Goal: Task Accomplishment & Management: Manage account settings

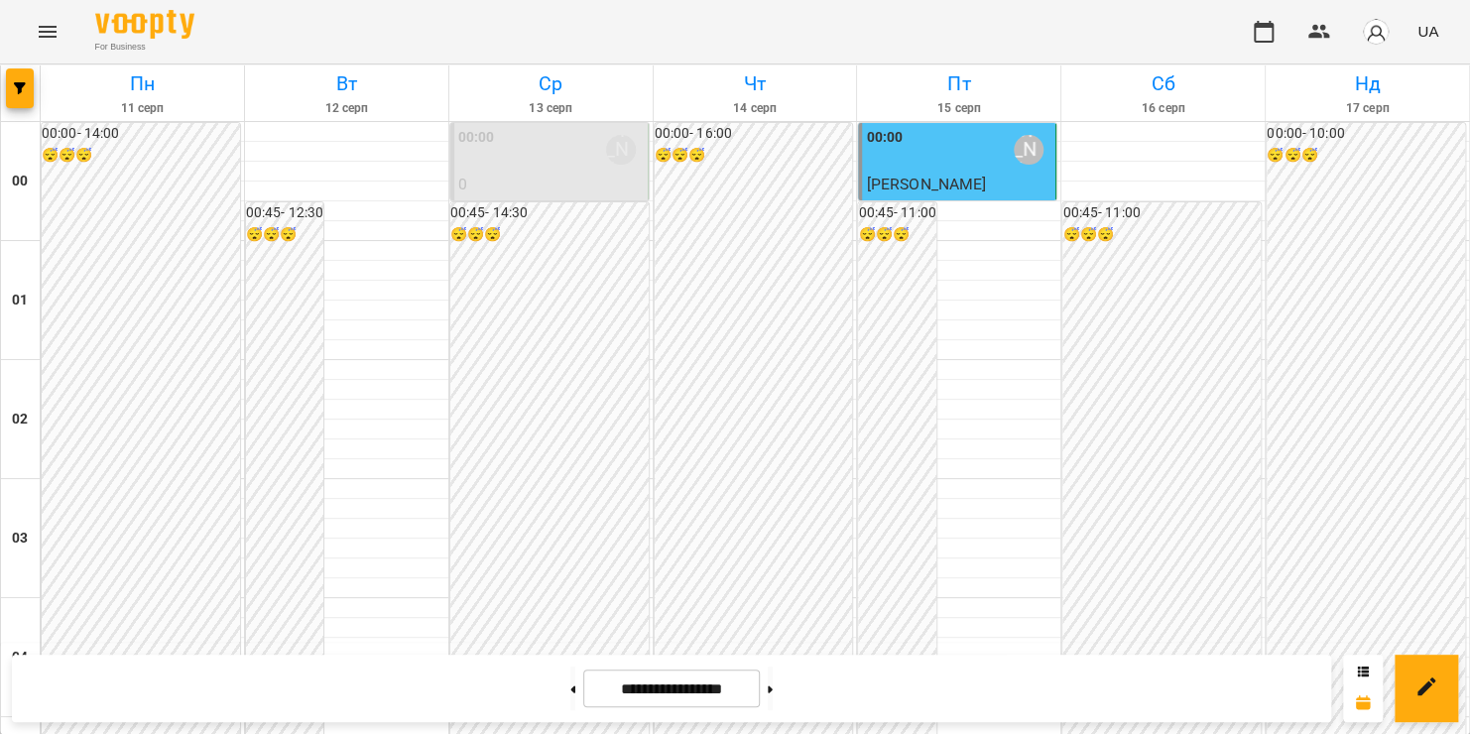
scroll to position [2263, 0]
click at [52, 27] on icon "Menu" at bounding box center [48, 32] width 18 height 12
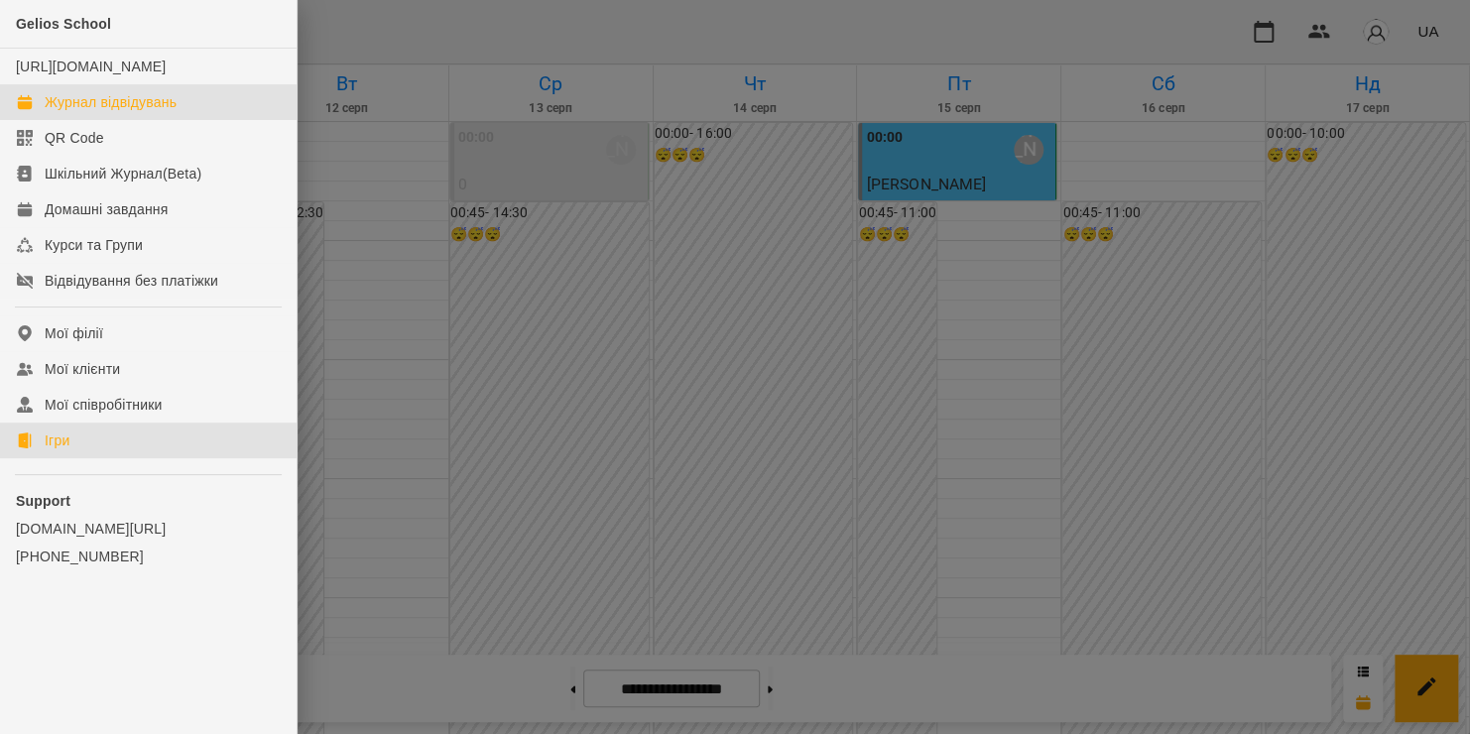
click at [64, 450] on div "Ігри" at bounding box center [57, 440] width 25 height 20
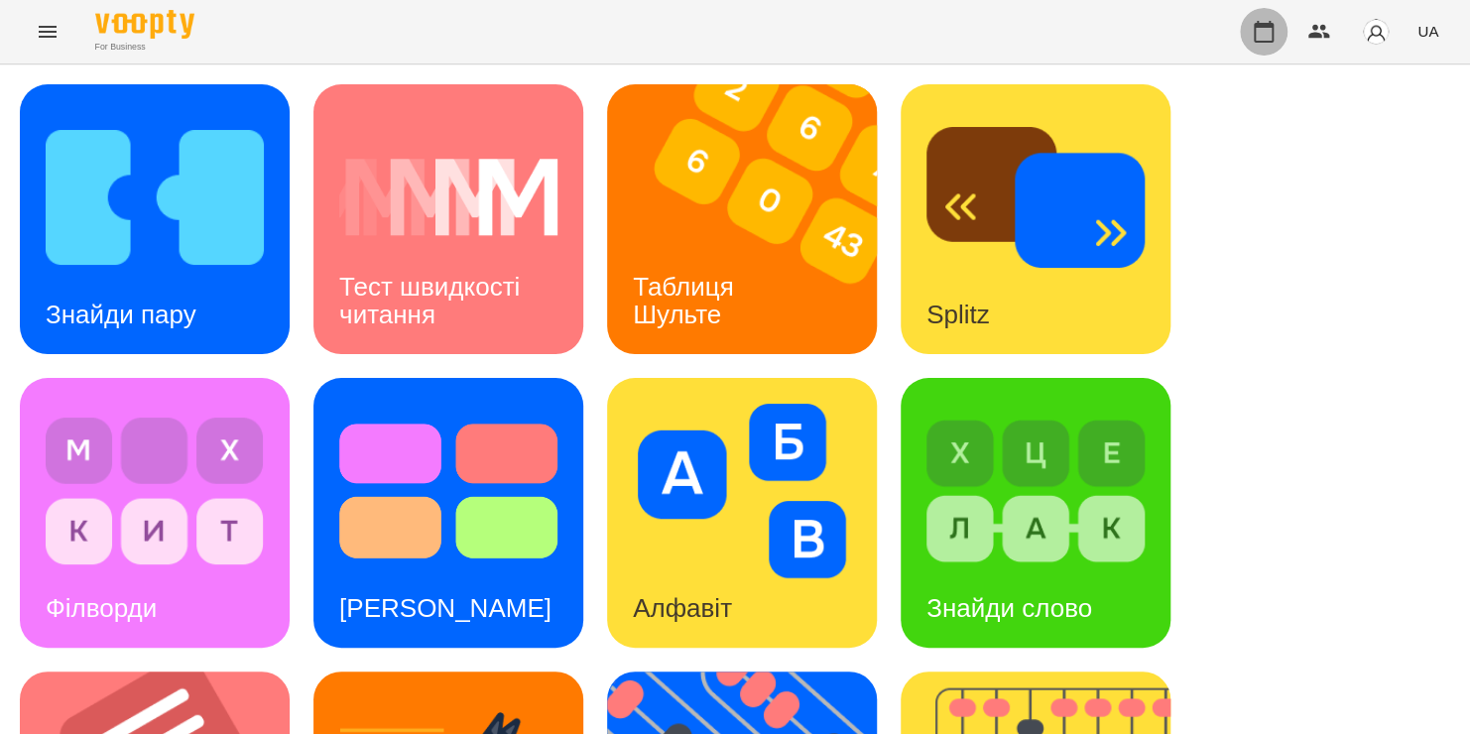
click at [1248, 31] on button "button" at bounding box center [1264, 32] width 48 height 48
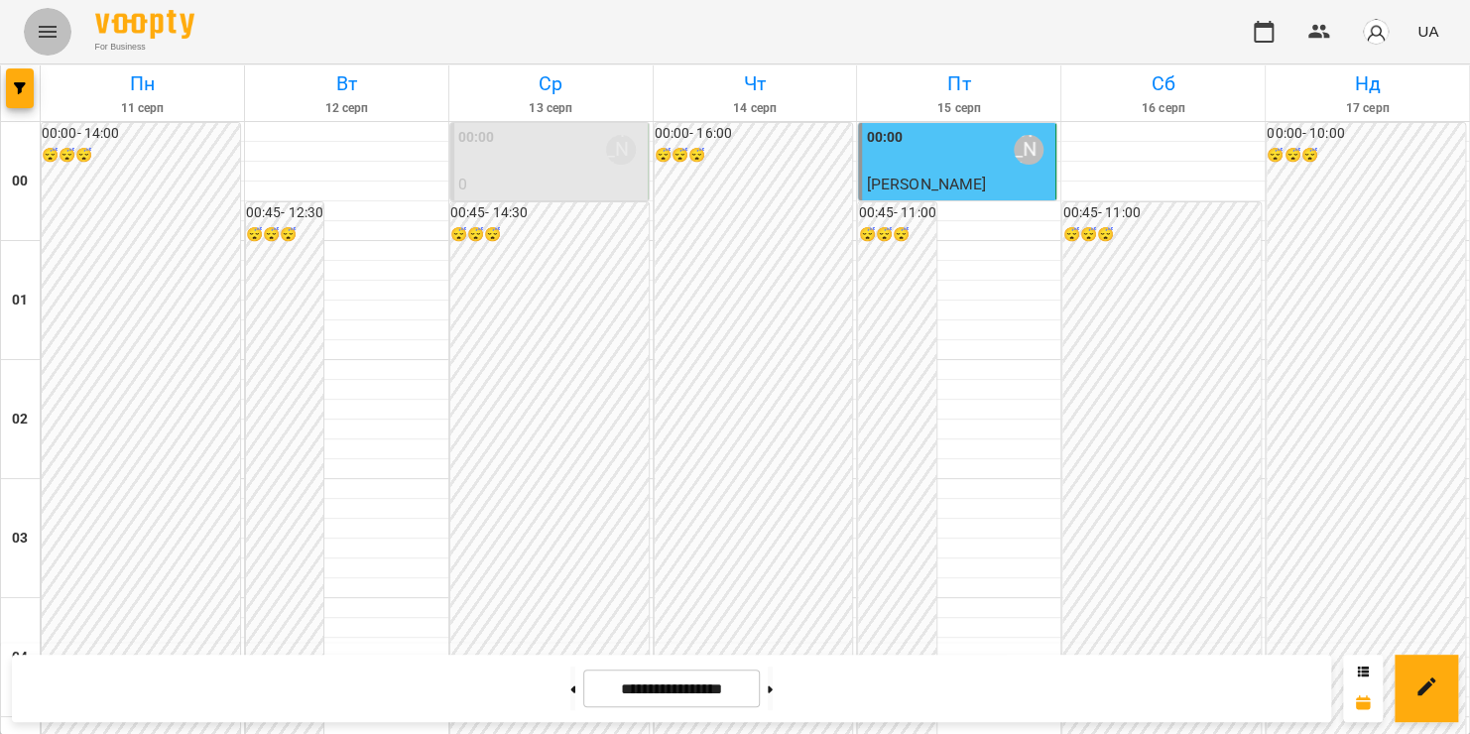
click at [47, 28] on icon "Menu" at bounding box center [48, 32] width 18 height 12
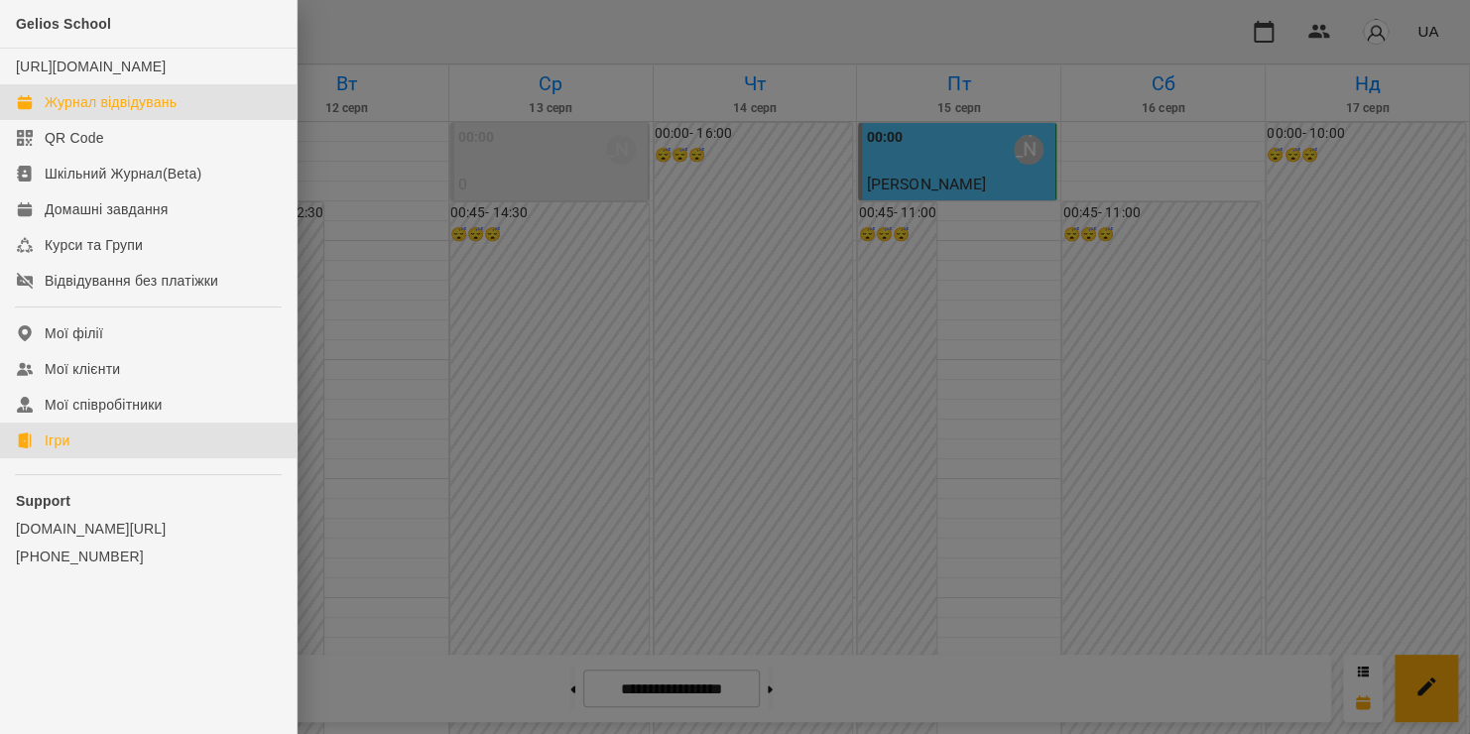
click at [107, 458] on link "Ігри" at bounding box center [148, 441] width 297 height 36
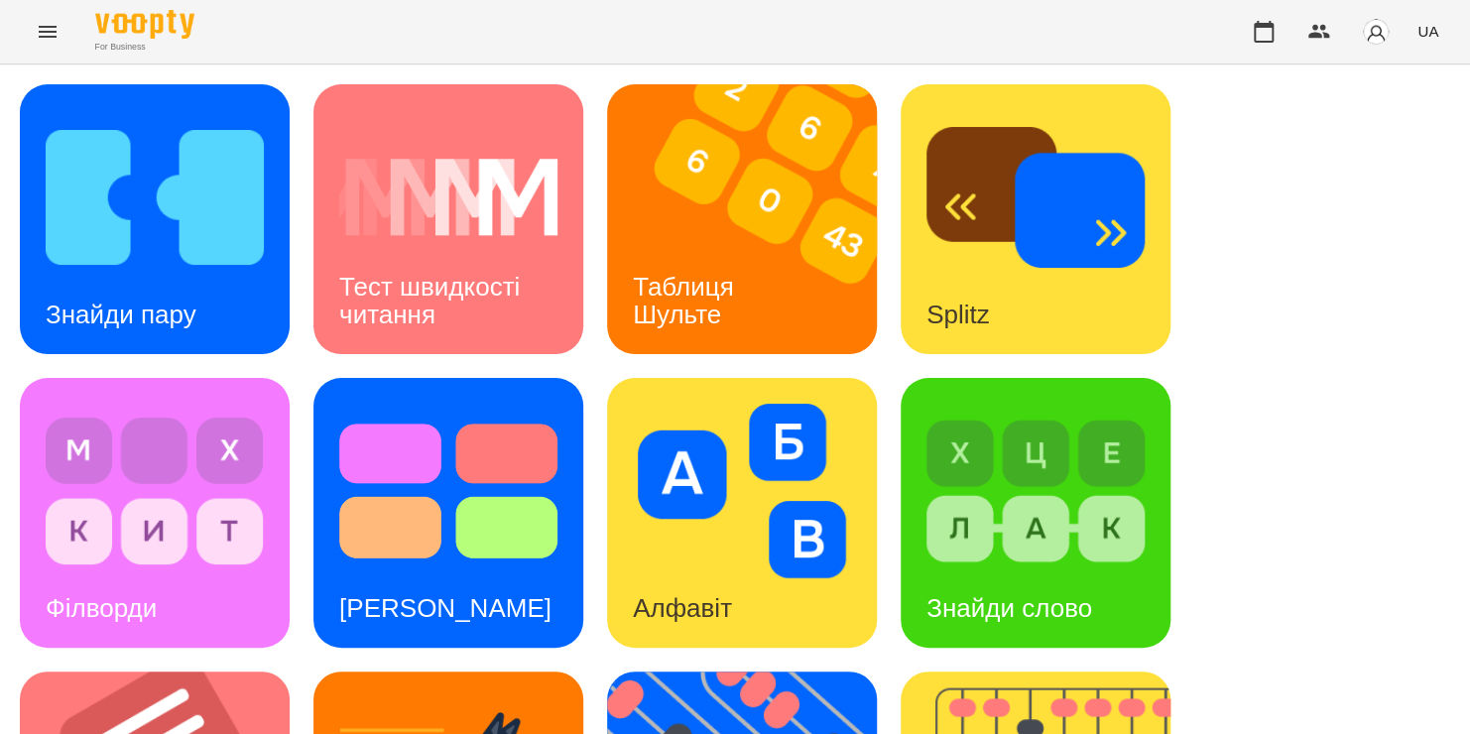
scroll to position [653, 0]
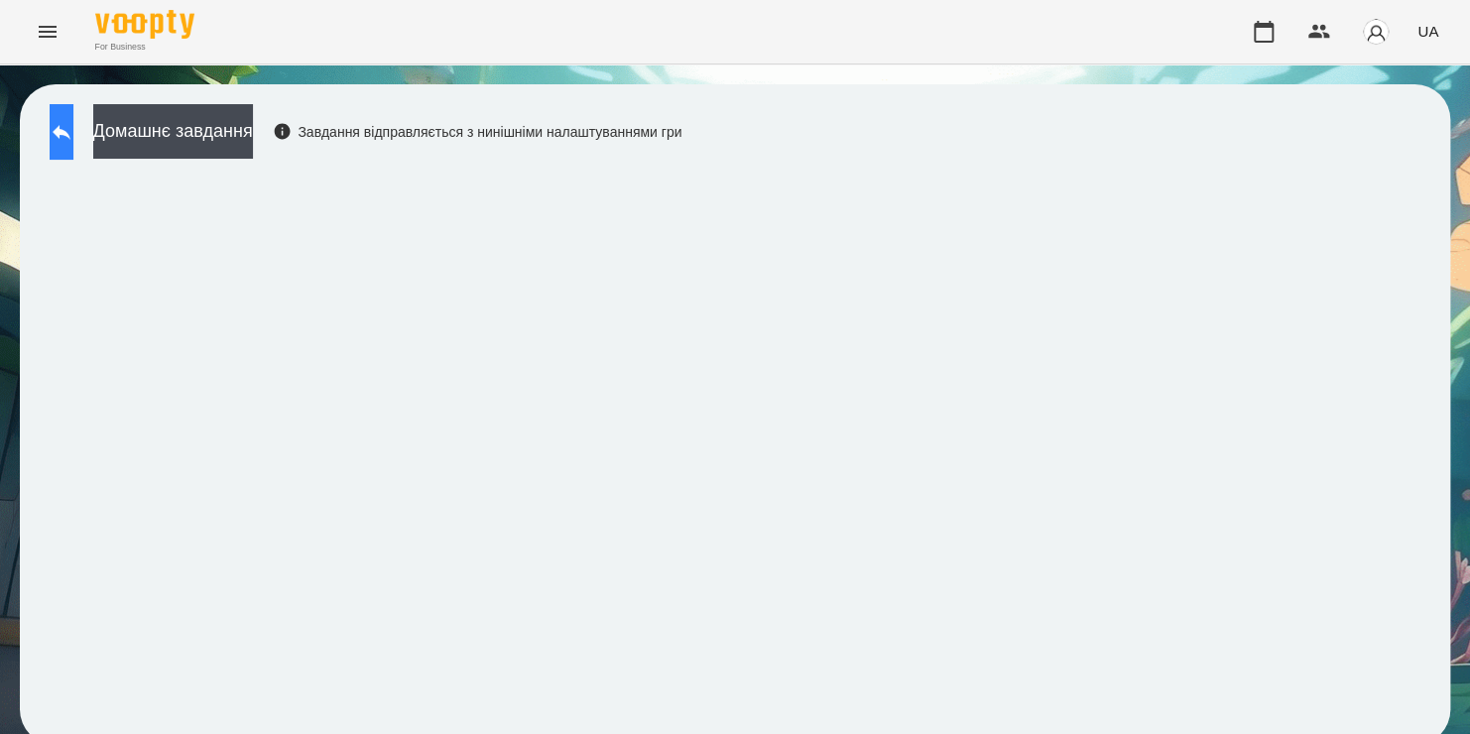
click at [73, 144] on button at bounding box center [62, 132] width 24 height 56
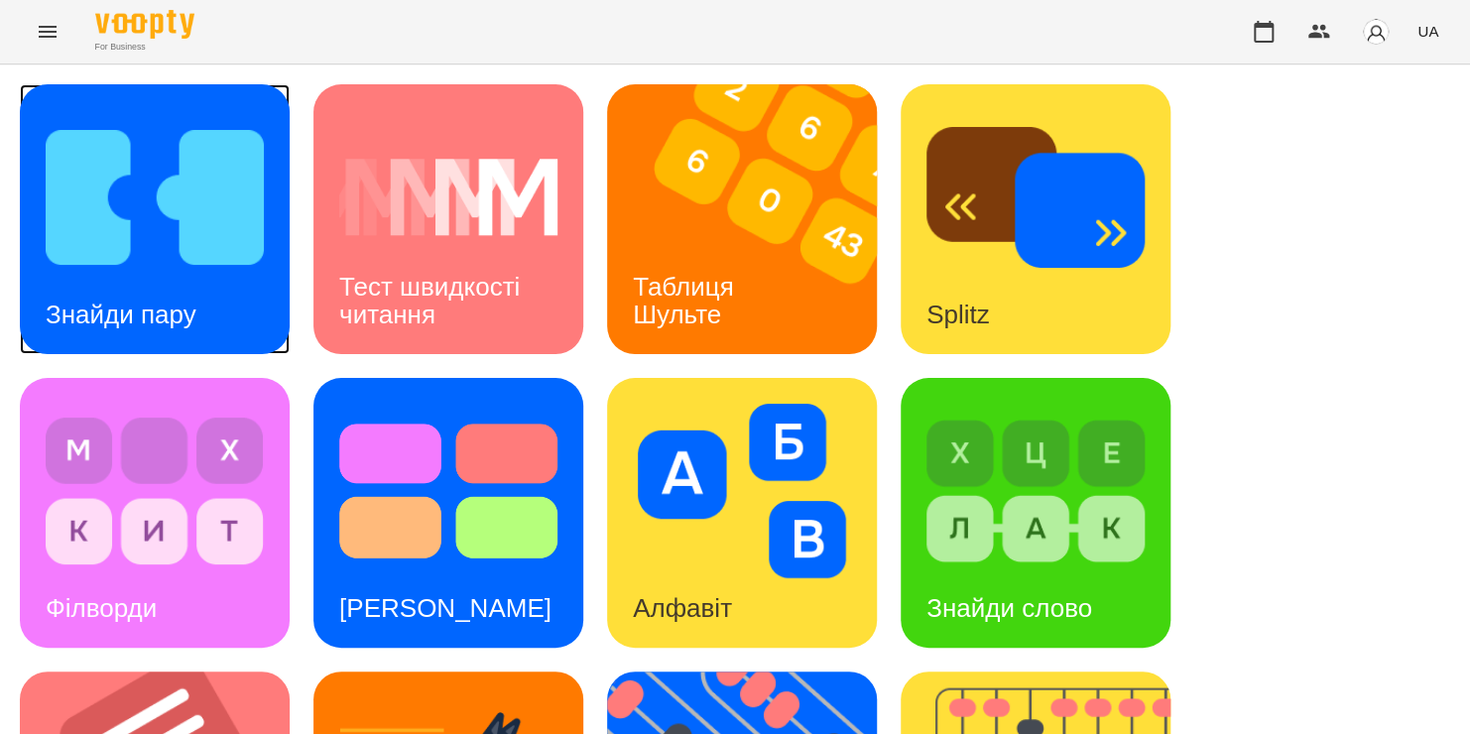
click at [103, 187] on img at bounding box center [155, 197] width 218 height 175
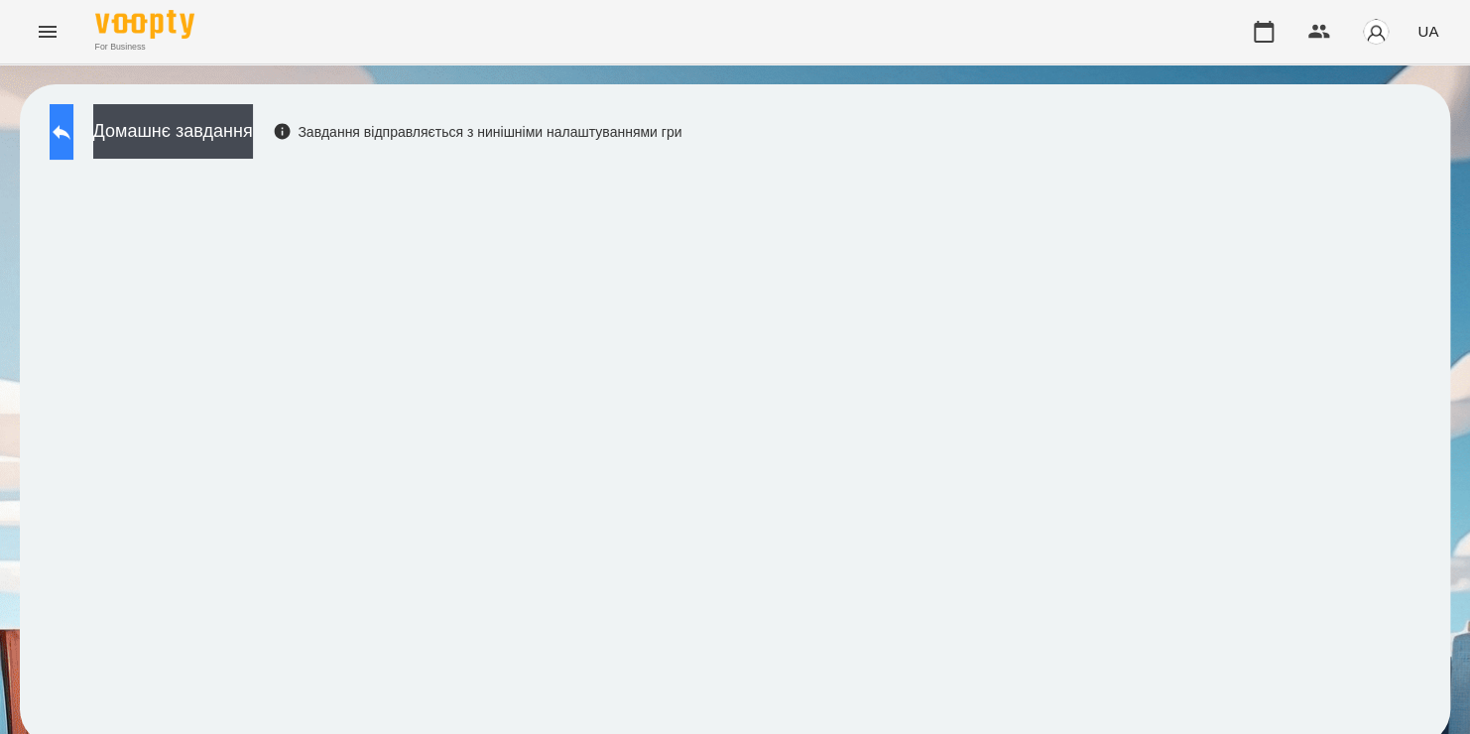
click at [73, 127] on icon at bounding box center [62, 132] width 24 height 24
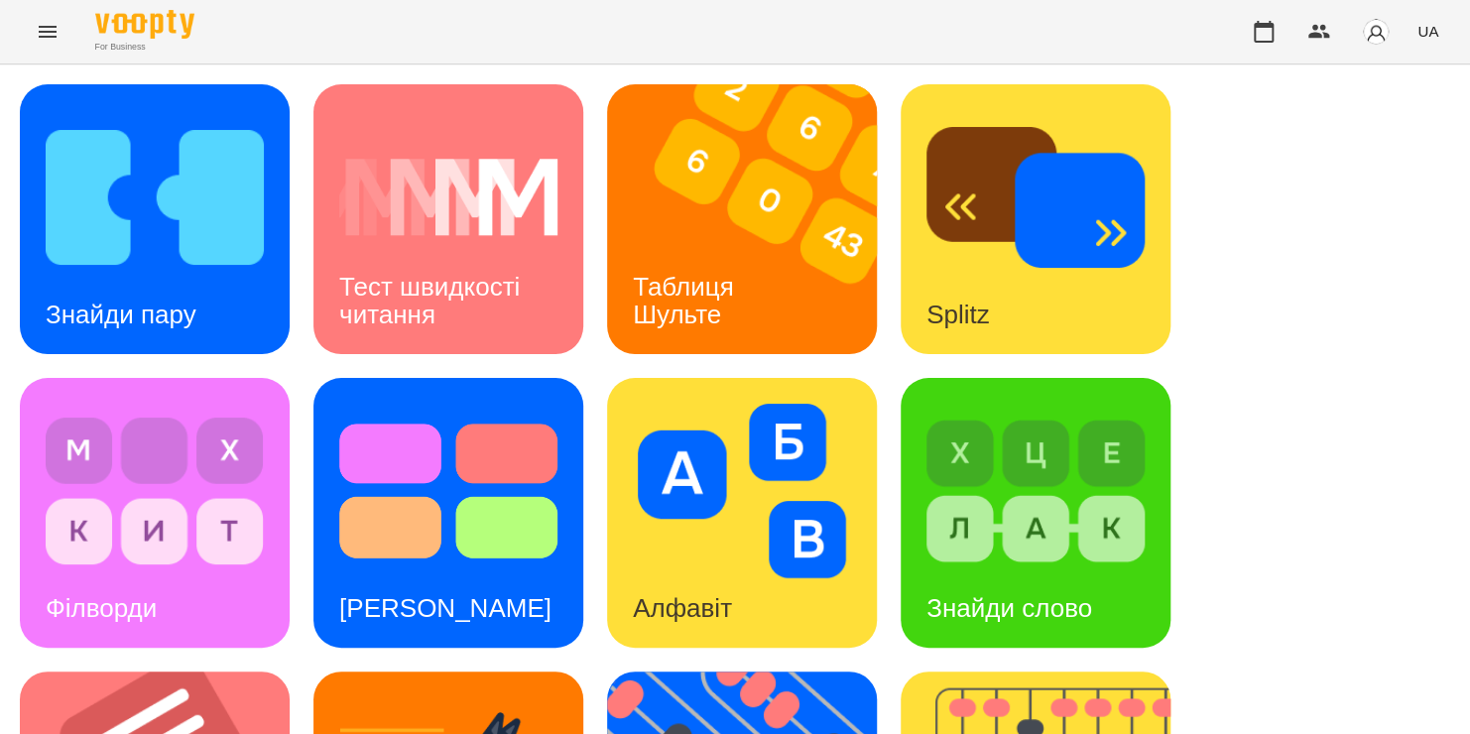
scroll to position [813, 0]
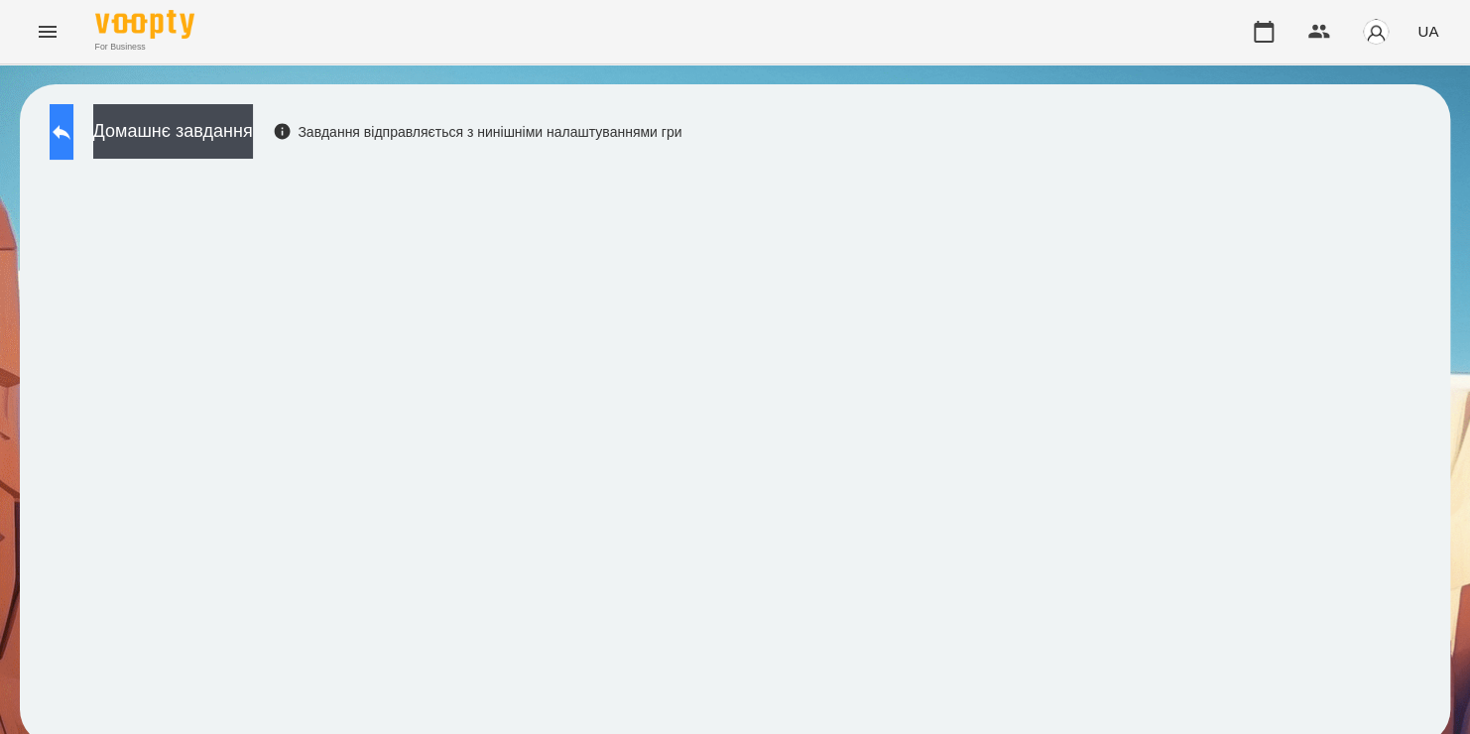
click at [70, 131] on icon at bounding box center [62, 132] width 18 height 15
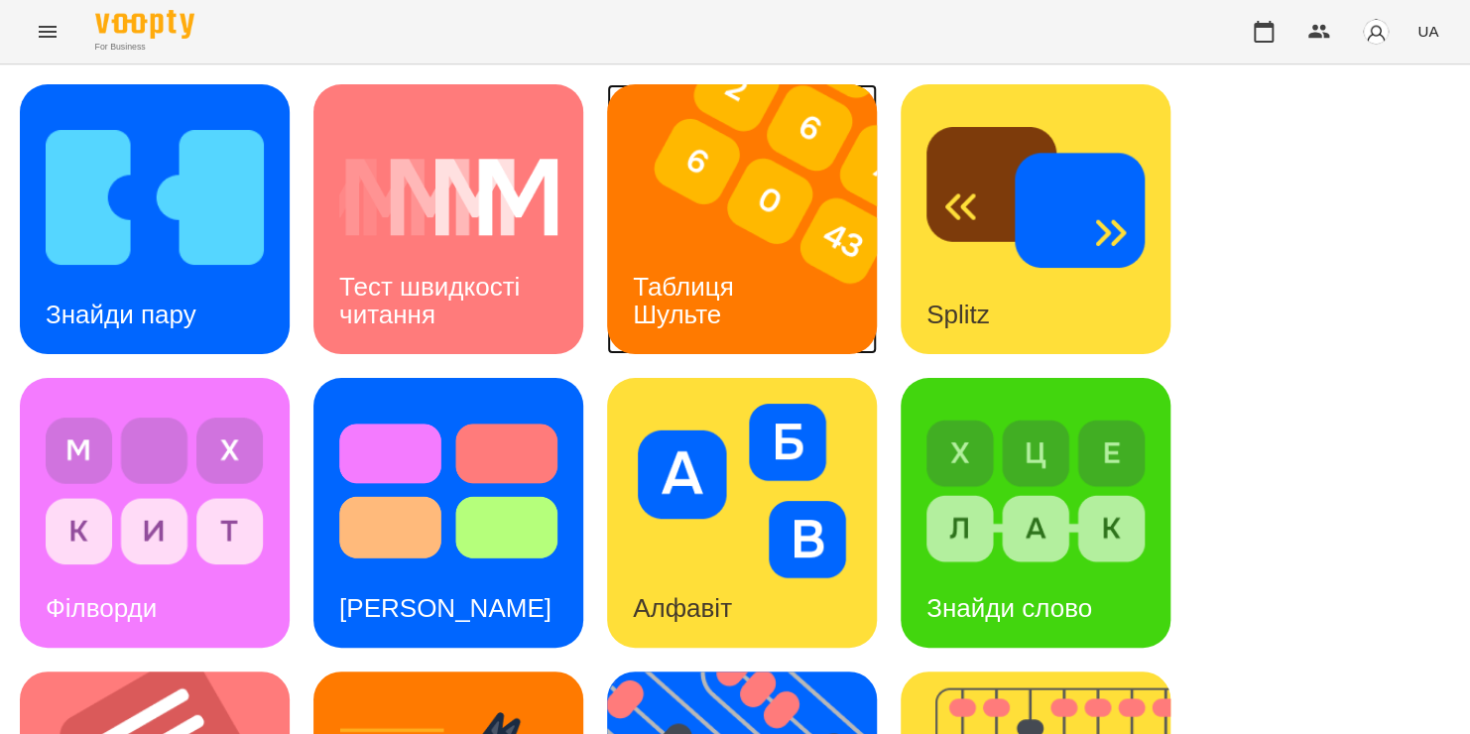
click at [704, 255] on div "Таблиця Шульте" at bounding box center [687, 301] width 160 height 106
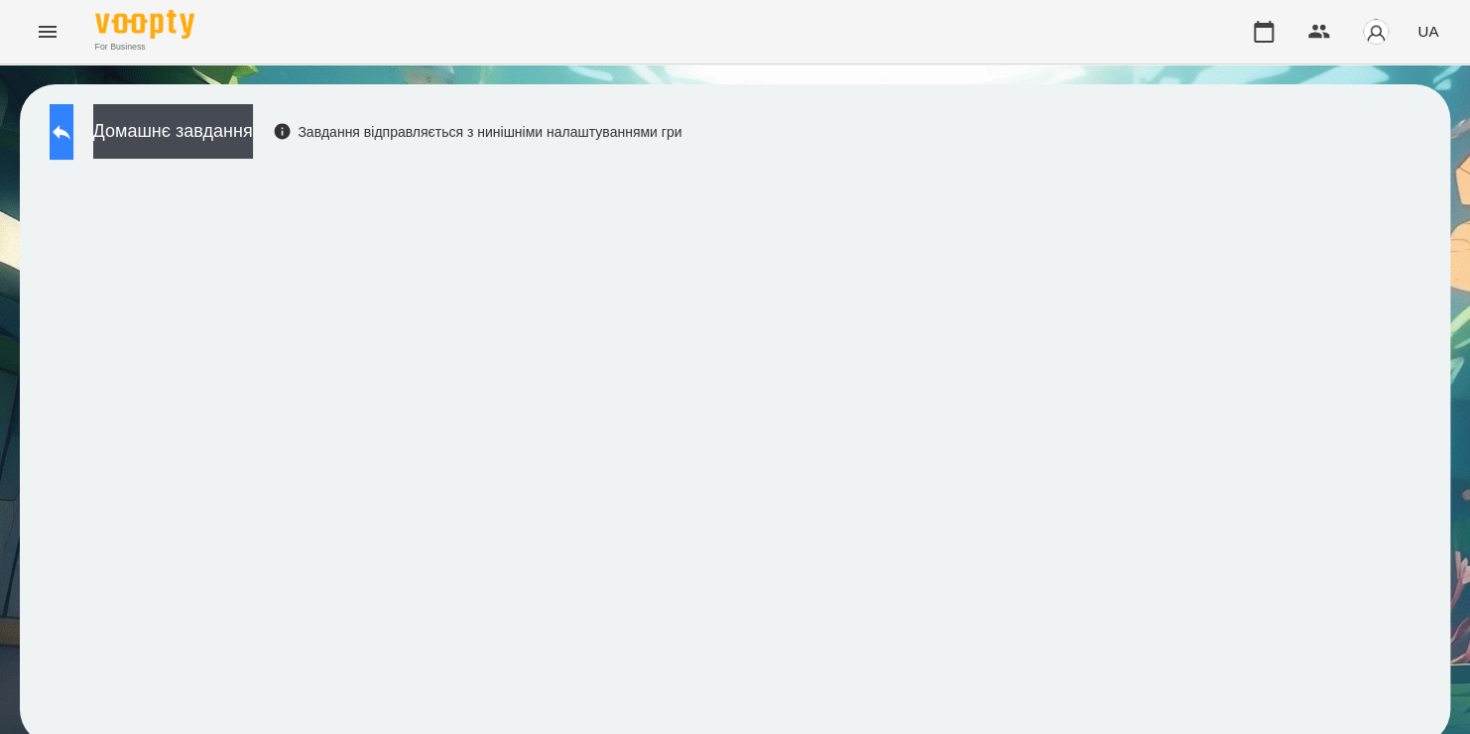
click at [67, 133] on button at bounding box center [62, 132] width 24 height 56
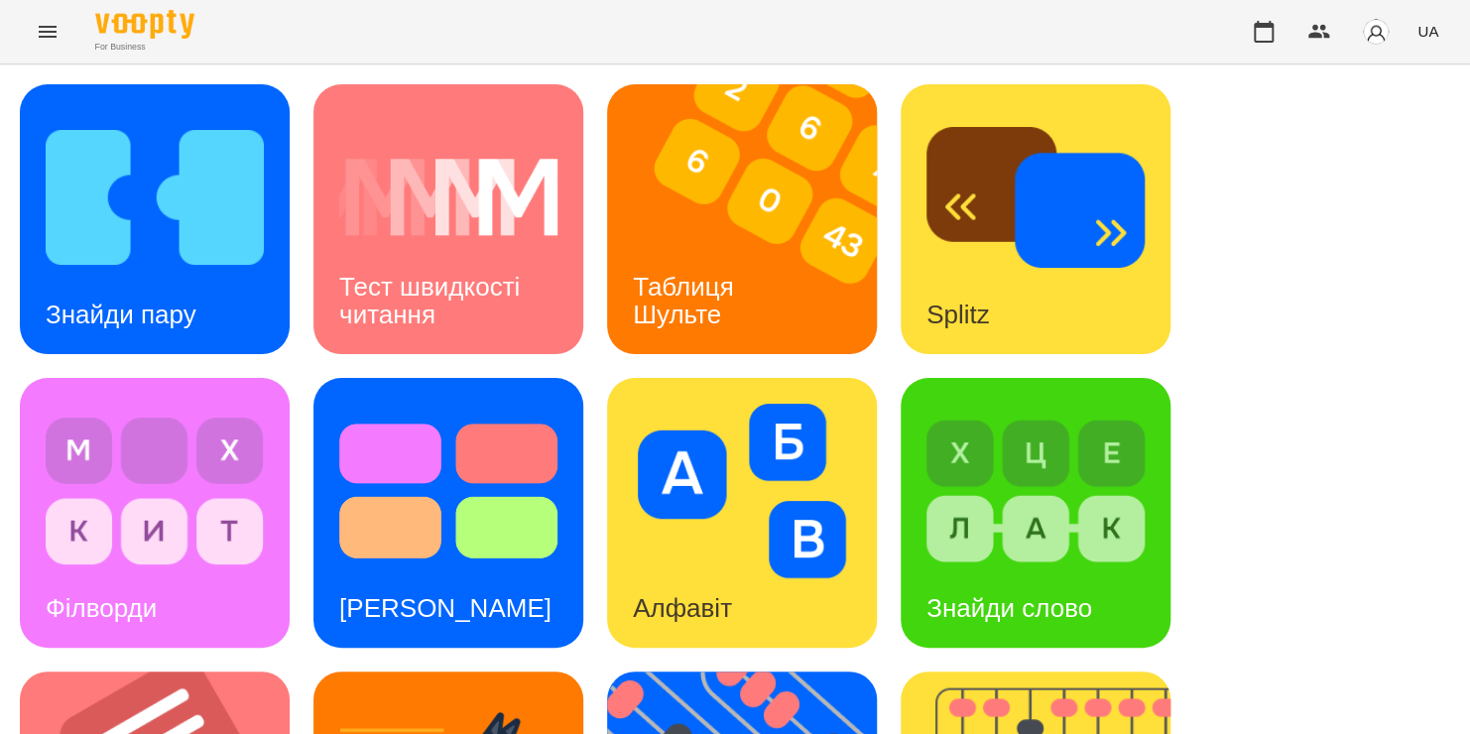
scroll to position [638, 0]
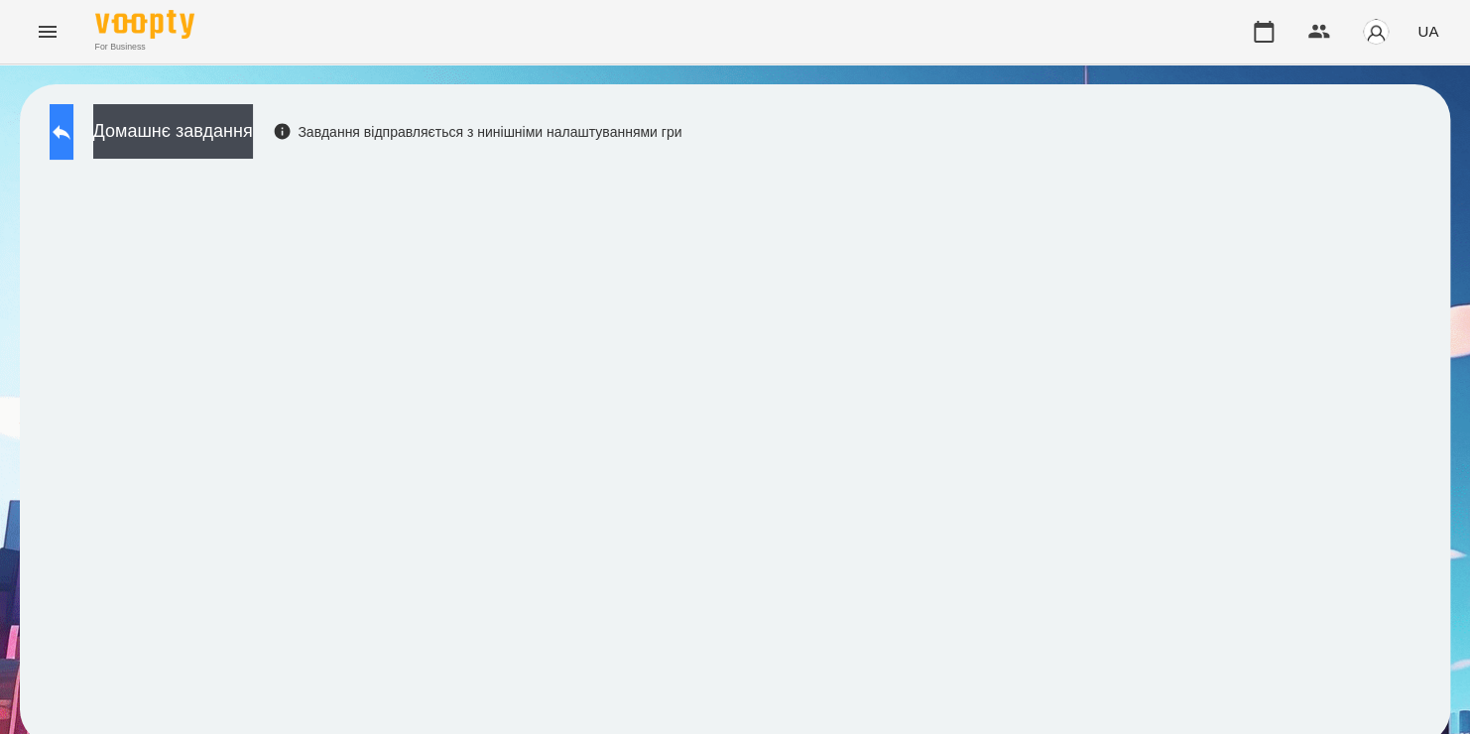
click at [73, 124] on icon at bounding box center [62, 132] width 24 height 24
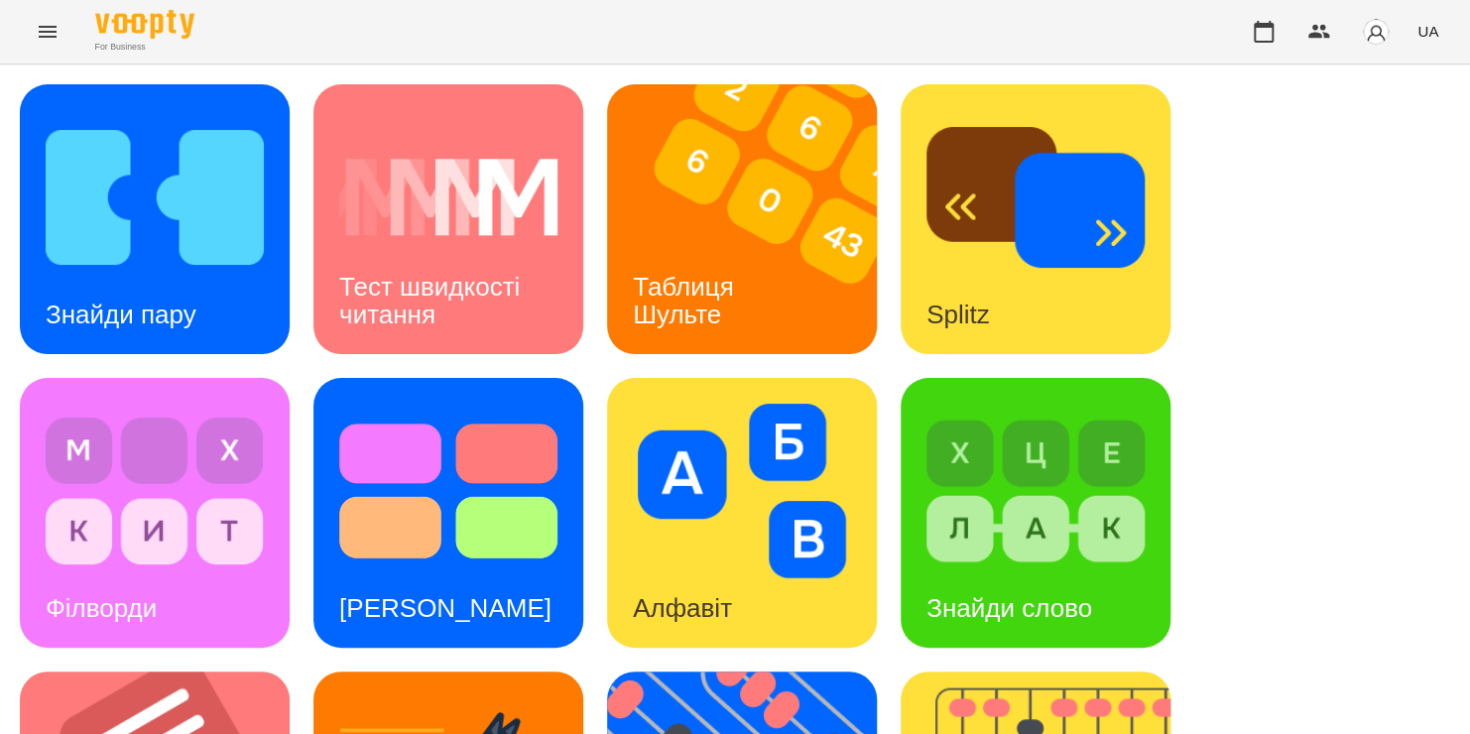
scroll to position [559, 0]
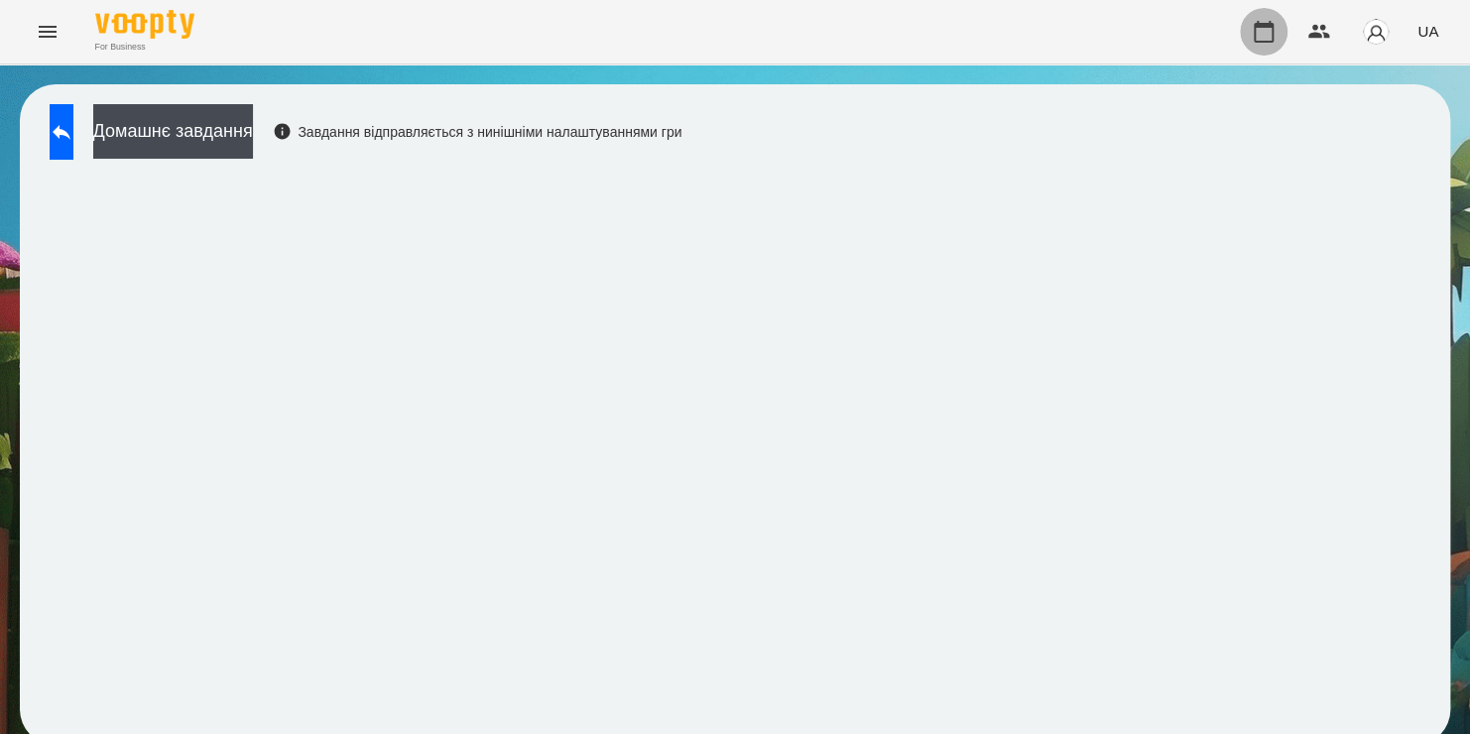
click at [1262, 39] on icon "button" at bounding box center [1264, 32] width 24 height 24
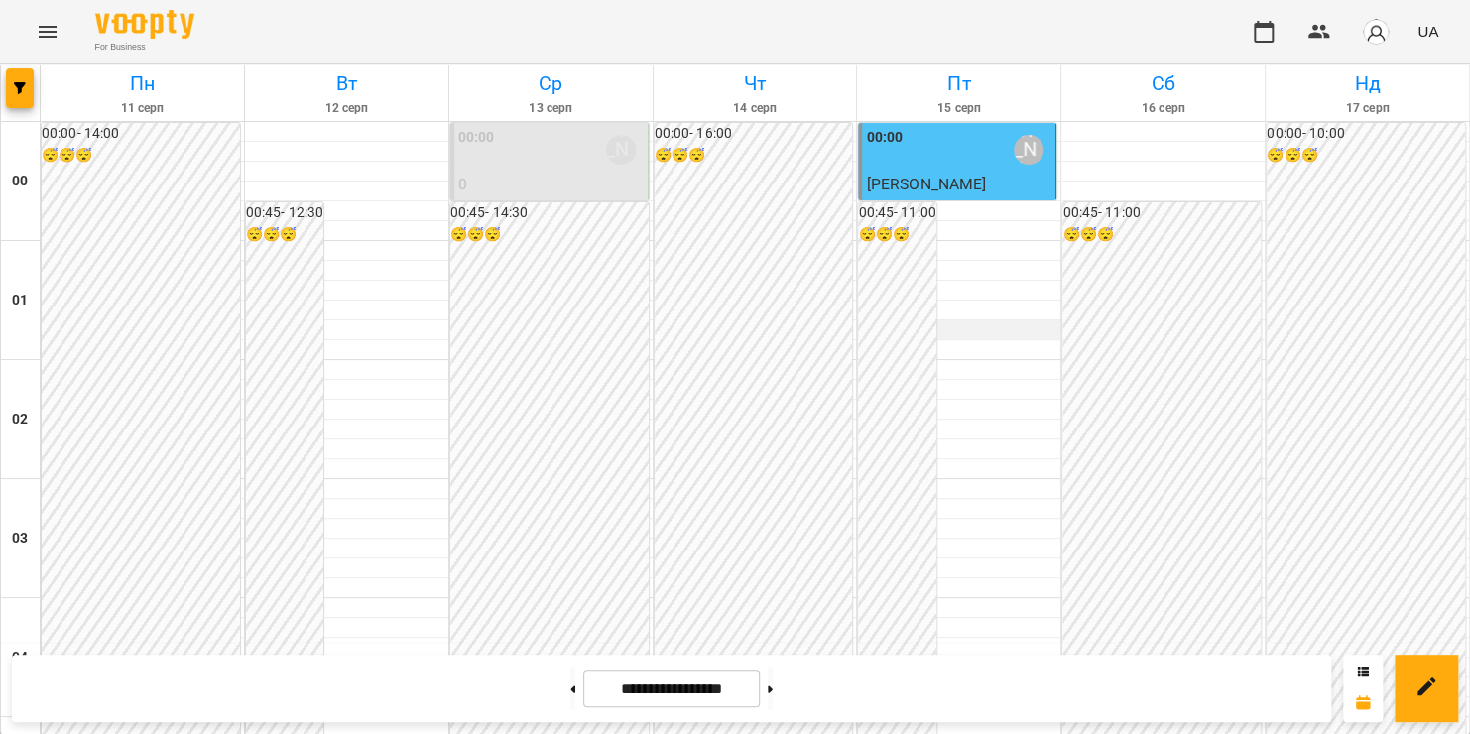
scroll to position [1801, 0]
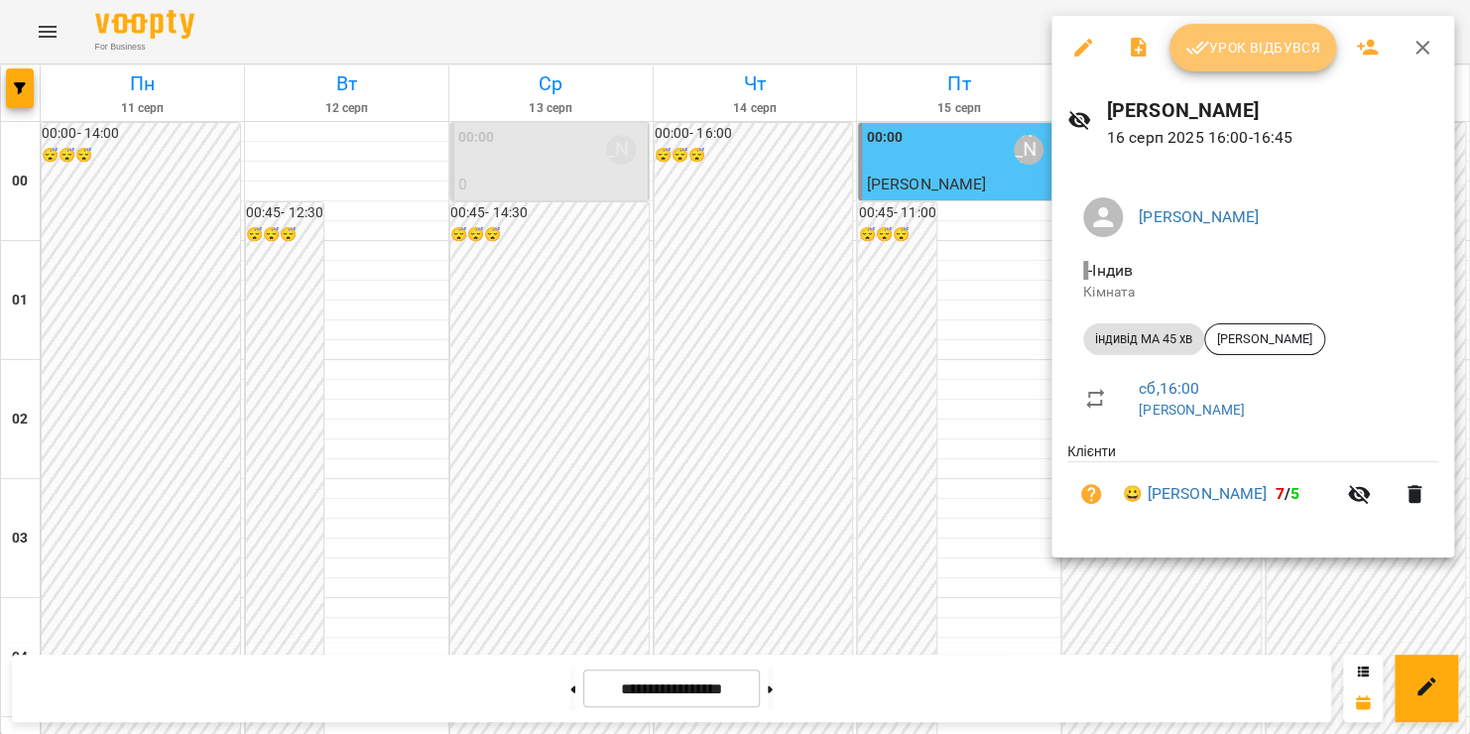
click at [1237, 60] on span "Урок відбувся" at bounding box center [1252, 48] width 135 height 24
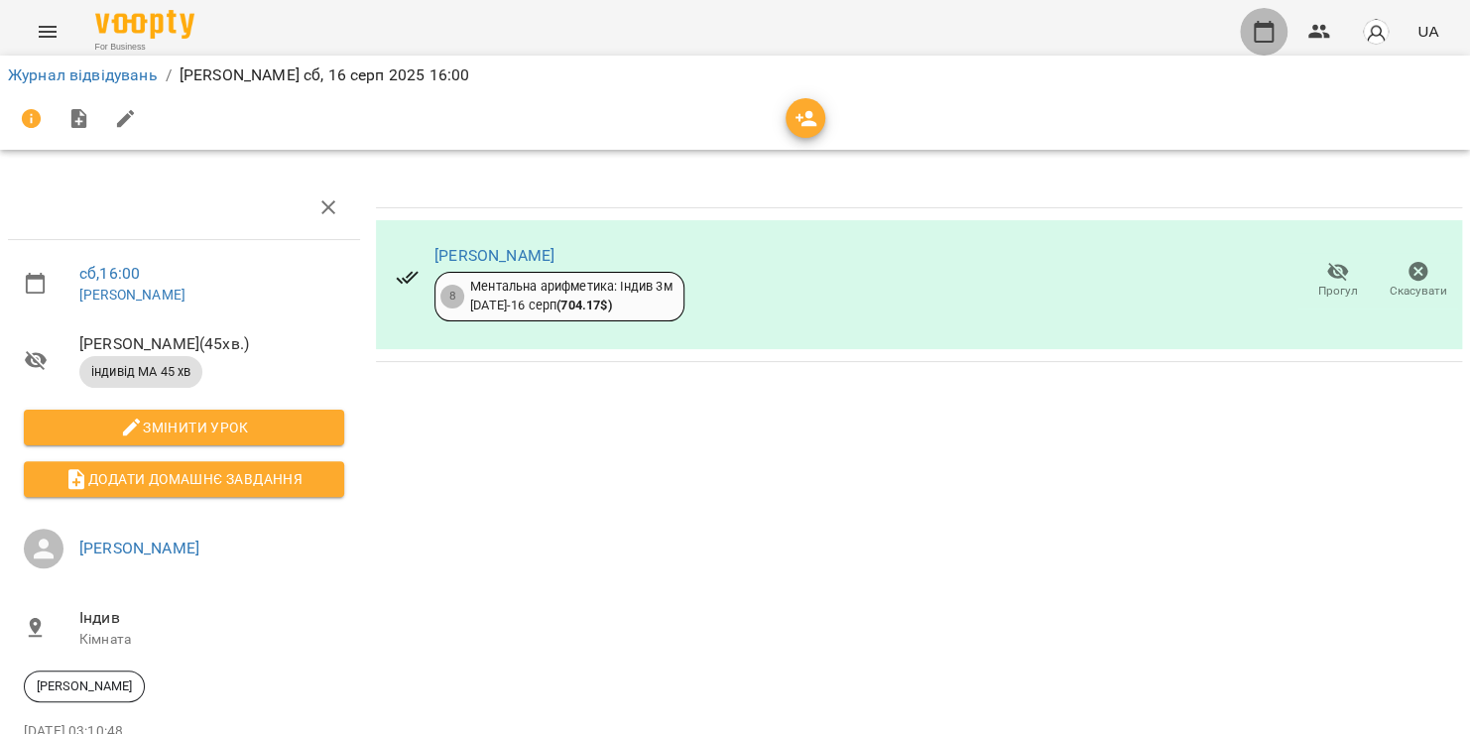
click at [1269, 30] on icon "button" at bounding box center [1264, 32] width 24 height 24
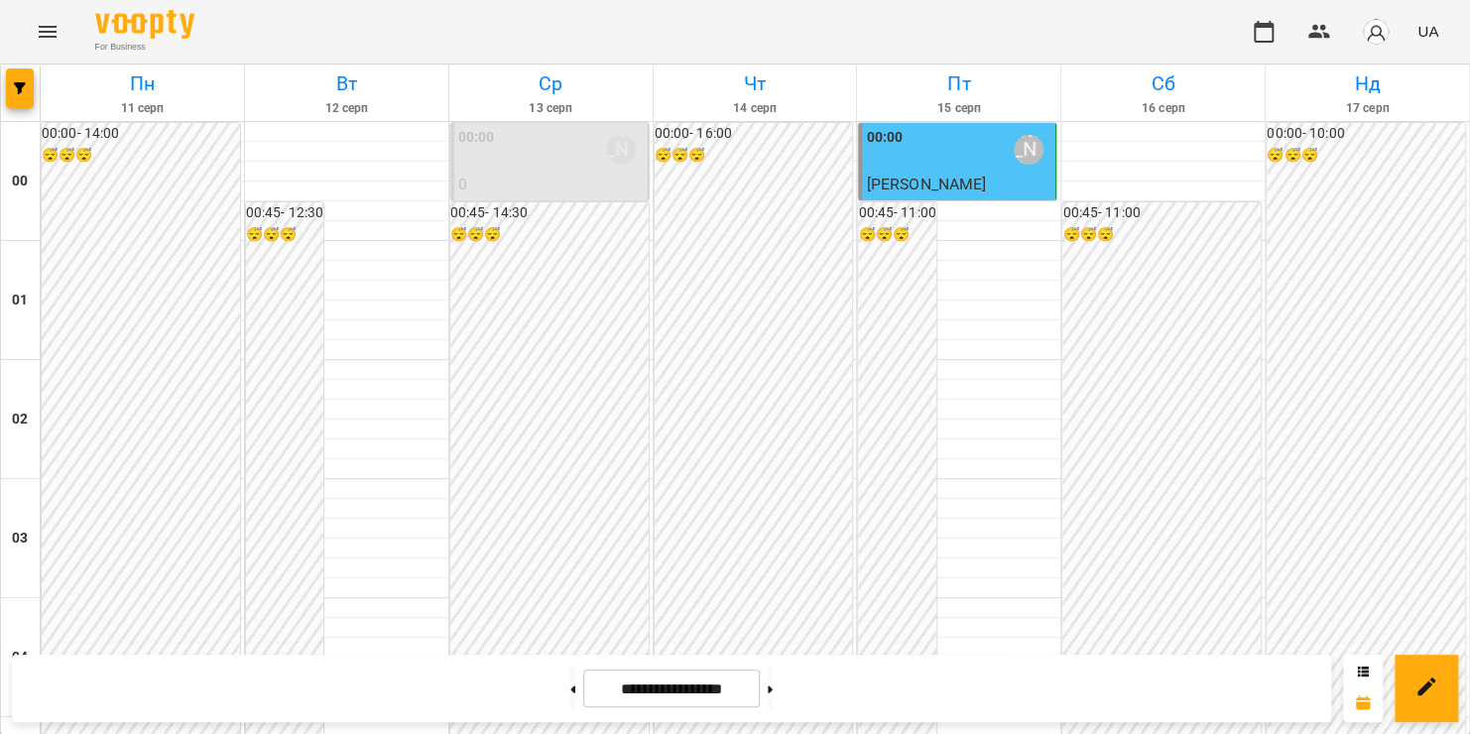
scroll to position [2333, 0]
